Goal: Navigation & Orientation: Find specific page/section

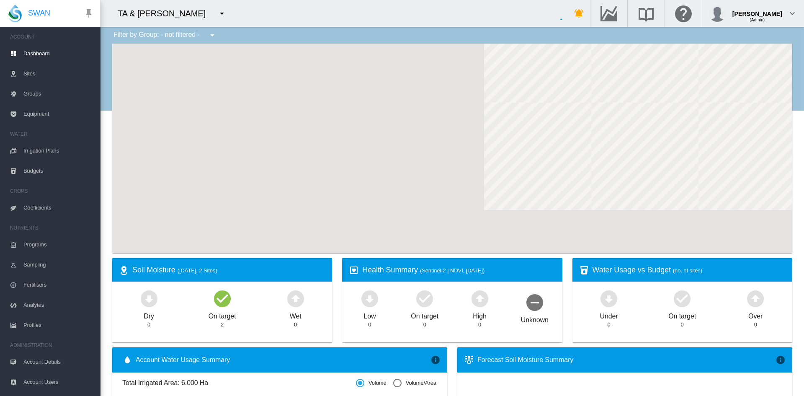
click at [217, 13] on md-icon "icon-menu-down" at bounding box center [222, 13] width 10 height 10
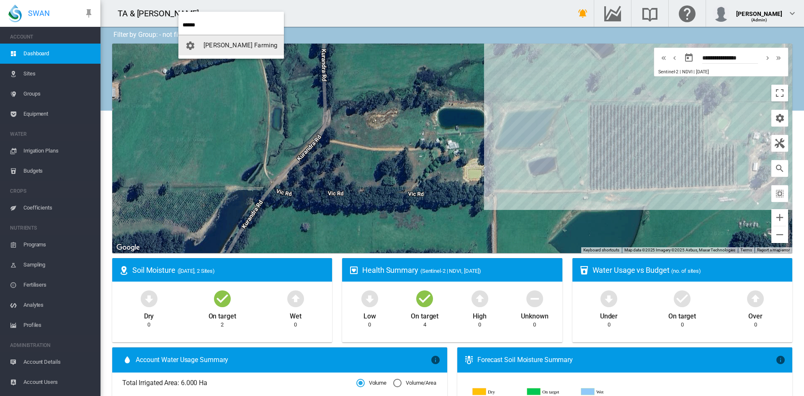
type input "******"
drag, startPoint x: 211, startPoint y: 52, endPoint x: 205, endPoint y: 59, distance: 9.2
click at [210, 52] on button "[PERSON_NAME] Farming" at bounding box center [231, 45] width 106 height 20
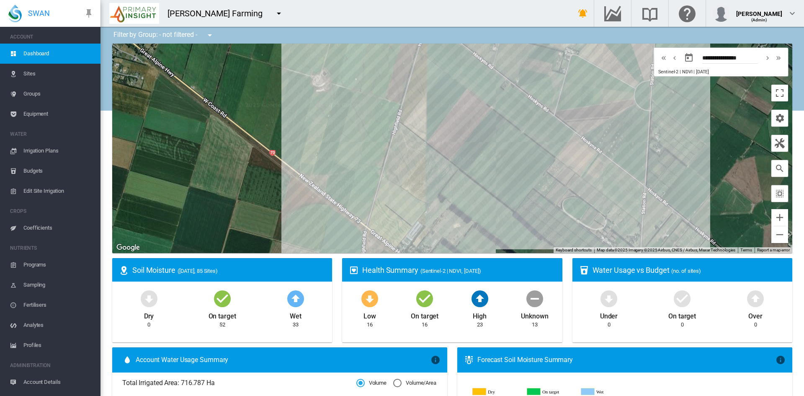
click at [41, 117] on span "Equipment" at bounding box center [58, 114] width 70 height 20
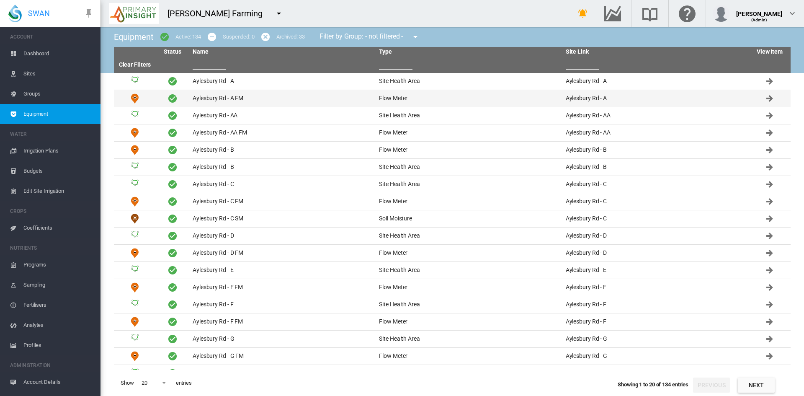
click at [228, 100] on td "Aylesbury Rd - A FM" at bounding box center [282, 98] width 186 height 17
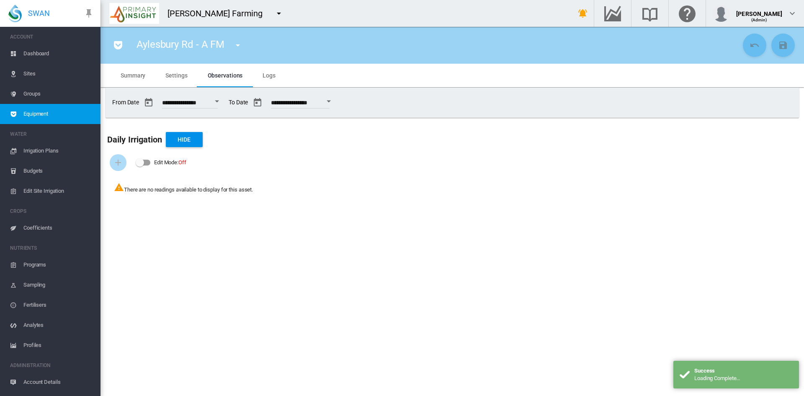
click at [176, 73] on span "Settings" at bounding box center [176, 75] width 22 height 7
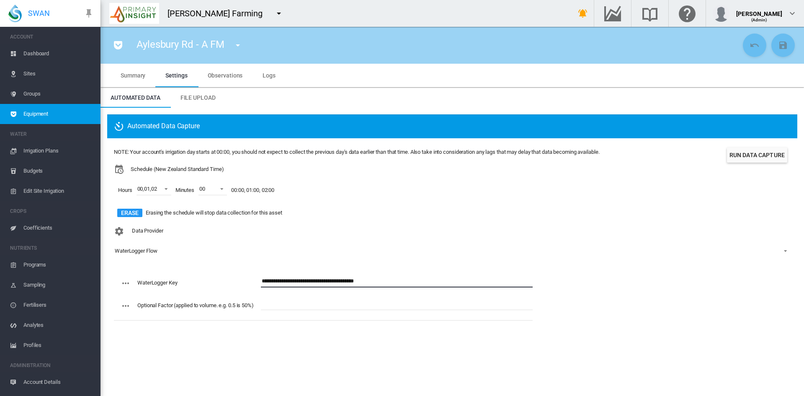
drag, startPoint x: 409, startPoint y: 280, endPoint x: 250, endPoint y: 271, distance: 159.4
click at [250, 271] on div "**********" at bounding box center [323, 297] width 419 height 52
drag, startPoint x: 365, startPoint y: 343, endPoint x: 361, endPoint y: 341, distance: 4.4
click at [361, 341] on section "Aylesbury Rd - A FM [GEOGRAPHIC_DATA] - A (Site Health Area) Aylesbury Rd - A F…" at bounding box center [453, 211] width 704 height 369
drag, startPoint x: 170, startPoint y: 336, endPoint x: 139, endPoint y: 298, distance: 48.8
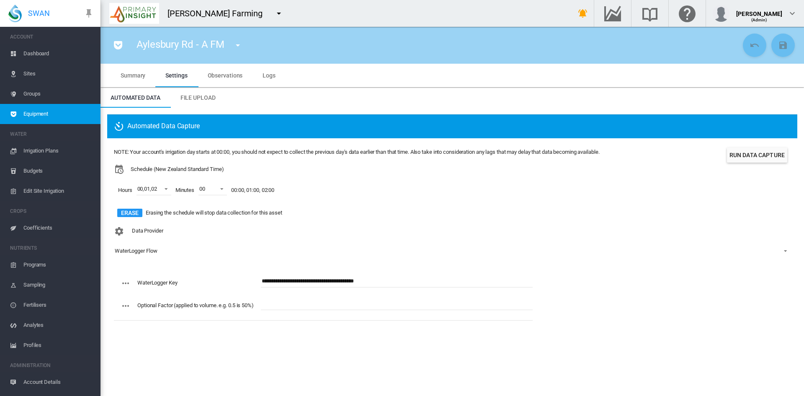
click at [170, 336] on div "Automated Data Capture NOTE: Your account's irrigation day starts at 00:00, you…" at bounding box center [453, 223] width 704 height 230
click at [35, 192] on span "Edit Site Irrigation" at bounding box center [58, 191] width 70 height 20
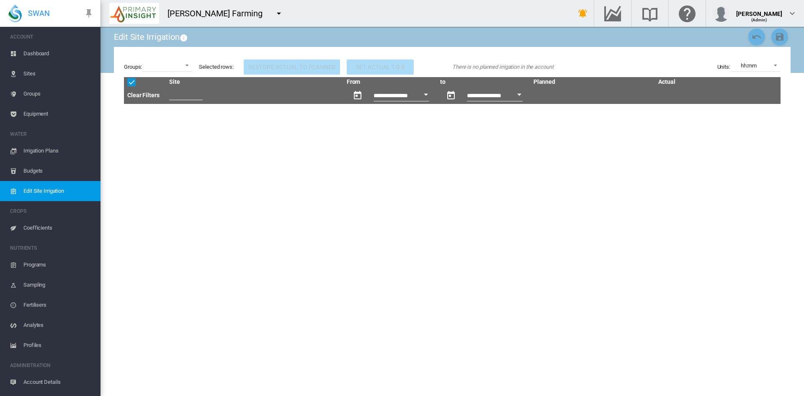
click at [25, 68] on span "Sites" at bounding box center [58, 74] width 70 height 20
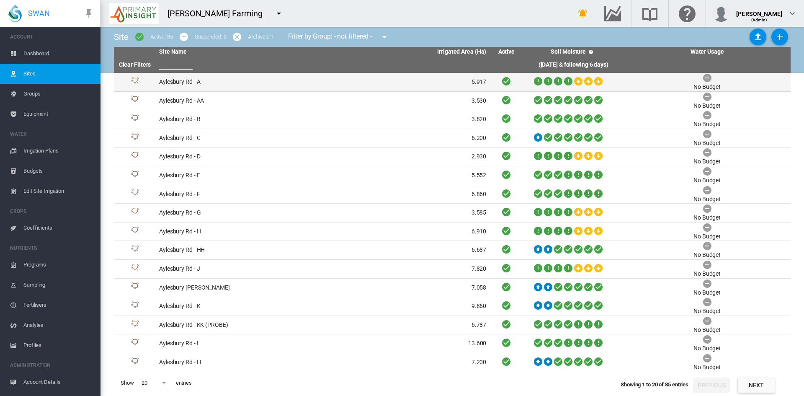
click at [181, 80] on td "Aylesbury Rd - A" at bounding box center [239, 82] width 167 height 18
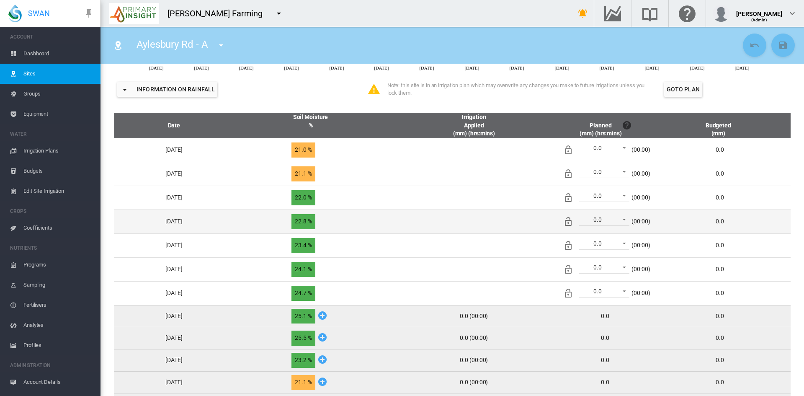
scroll to position [367, 0]
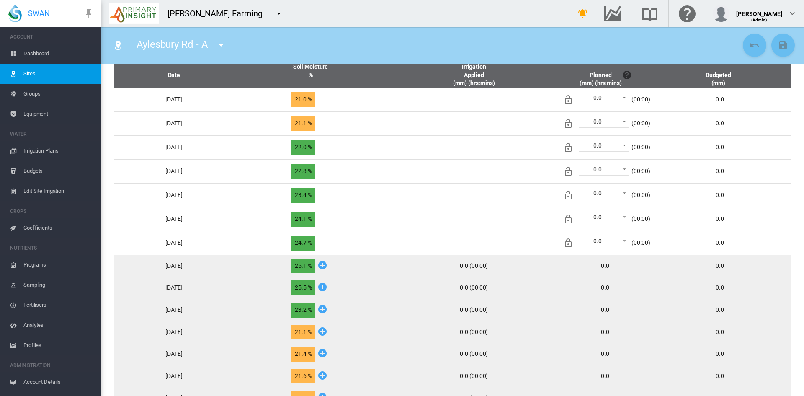
click at [488, 269] on span "0.0 (00:00)" at bounding box center [474, 266] width 28 height 8
click at [31, 108] on span "Equipment" at bounding box center [58, 114] width 70 height 20
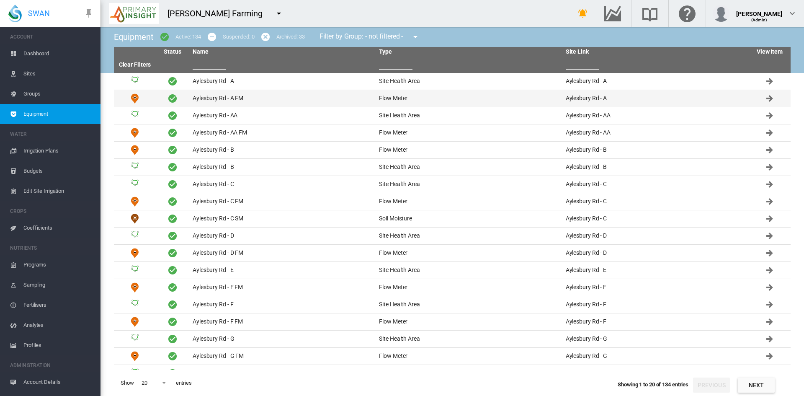
click at [230, 92] on td "Aylesbury Rd - A FM" at bounding box center [282, 98] width 186 height 17
